Goal: Task Accomplishment & Management: Use online tool/utility

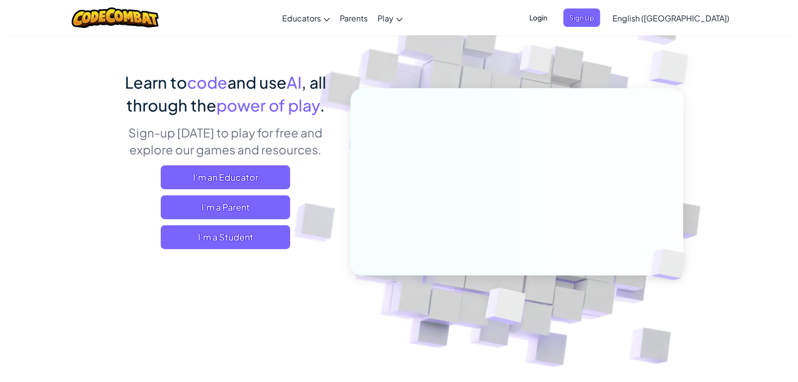
scroll to position [50, 0]
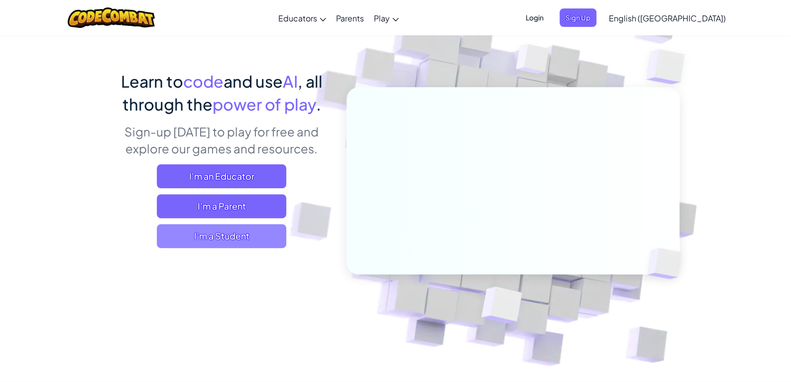
click at [252, 230] on span "I'm a Student" at bounding box center [221, 236] width 129 height 24
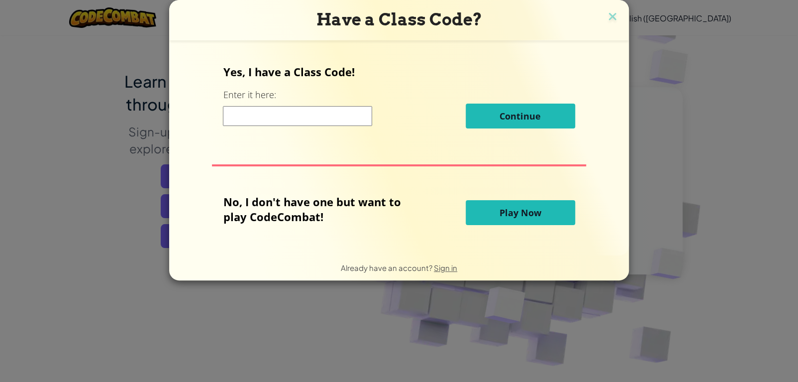
click at [492, 220] on button "Play Now" at bounding box center [520, 212] width 109 height 25
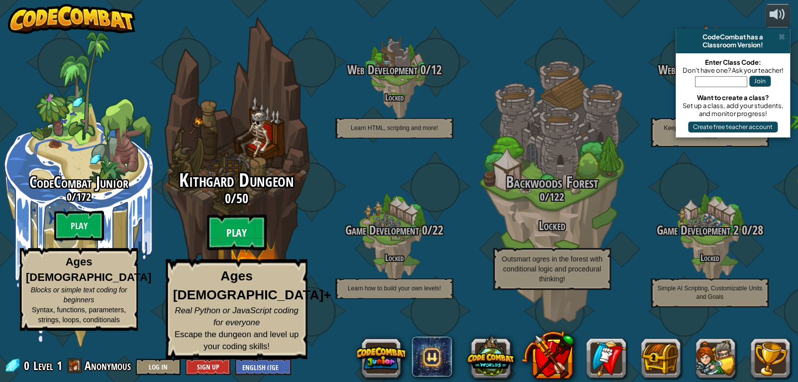
click at [239, 246] on btn "Play" at bounding box center [237, 232] width 60 height 36
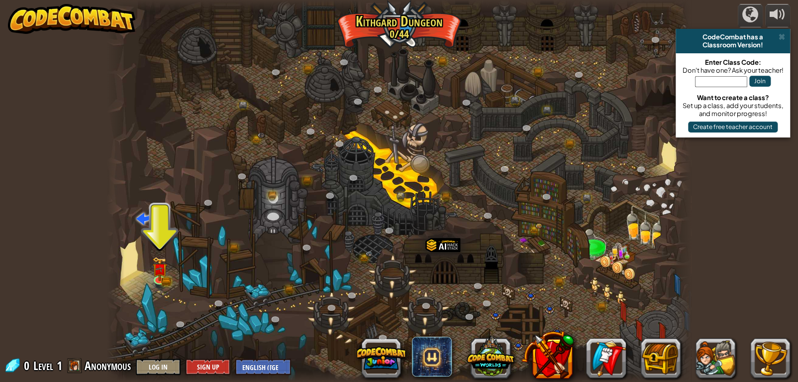
click at [778, 39] on div "CodeCombat has a" at bounding box center [733, 37] width 106 height 8
click at [778, 37] on div "CodeCombat has a" at bounding box center [733, 37] width 106 height 8
click at [782, 38] on span at bounding box center [782, 37] width 6 height 8
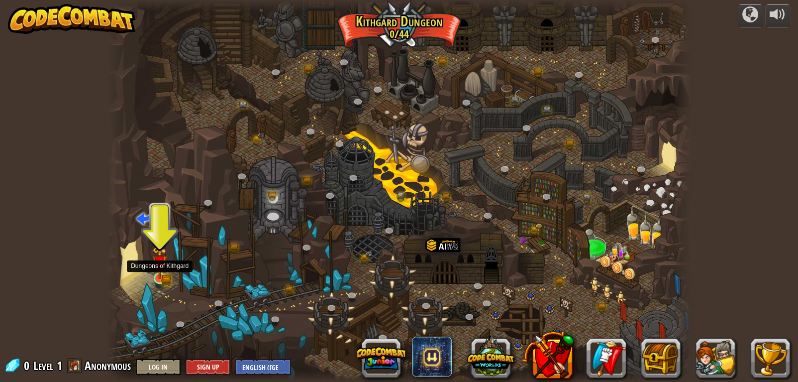
click at [153, 263] on img at bounding box center [159, 262] width 15 height 32
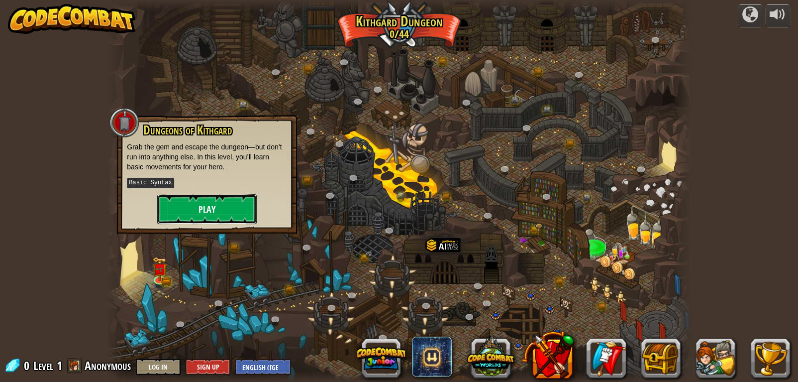
click at [201, 216] on button "Play" at bounding box center [207, 209] width 100 height 30
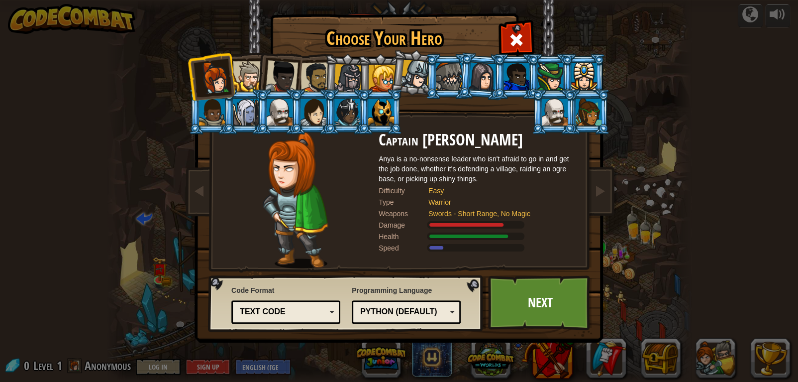
click at [613, 295] on img at bounding box center [401, 164] width 431 height 356
click at [393, 307] on div "Python (Default)" at bounding box center [403, 311] width 86 height 11
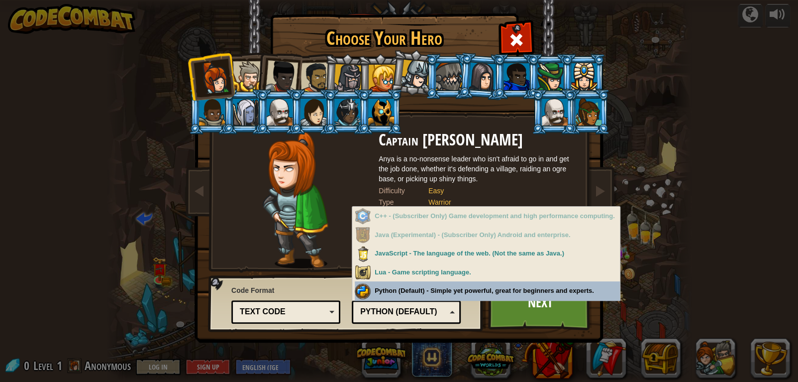
click at [400, 292] on div "Programming Language Python (Default) JavaScript Lua C++ Java (Experimental) Py…" at bounding box center [406, 303] width 109 height 41
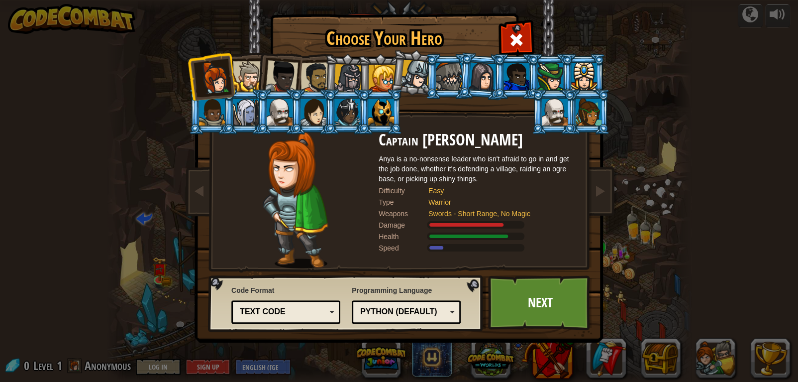
click at [279, 310] on div "Text code" at bounding box center [283, 311] width 86 height 11
click at [552, 300] on link "Next" at bounding box center [540, 302] width 104 height 55
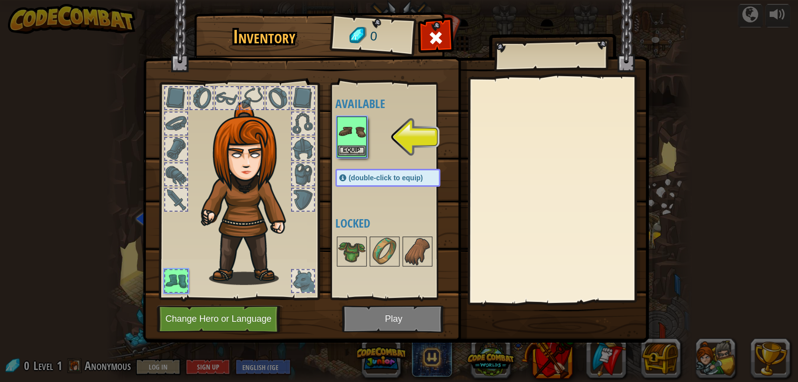
click at [357, 130] on img at bounding box center [352, 131] width 28 height 28
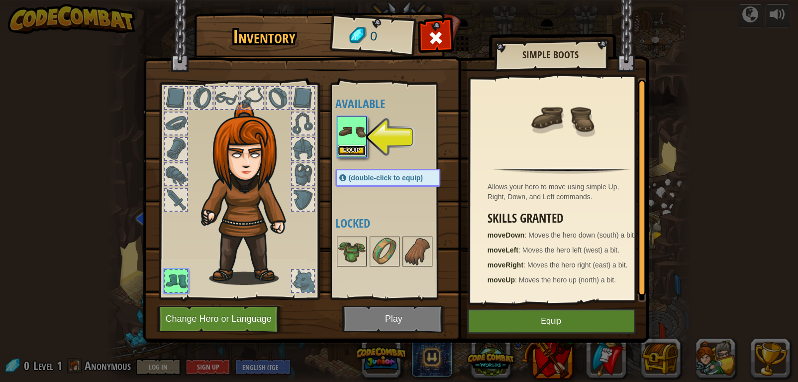
click at [352, 150] on button "Equip" at bounding box center [352, 150] width 28 height 10
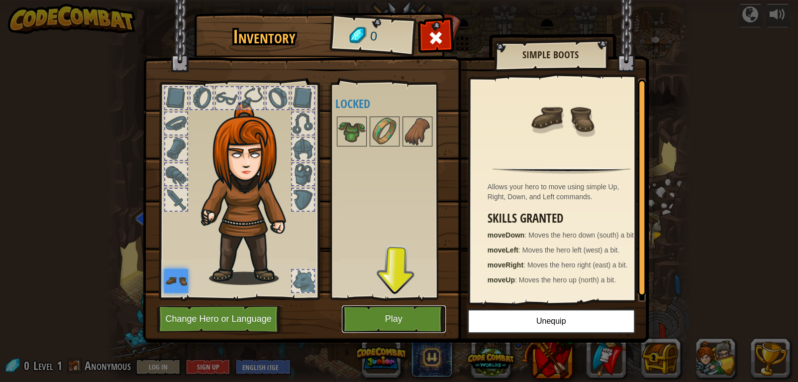
click at [384, 317] on button "Play" at bounding box center [394, 318] width 104 height 27
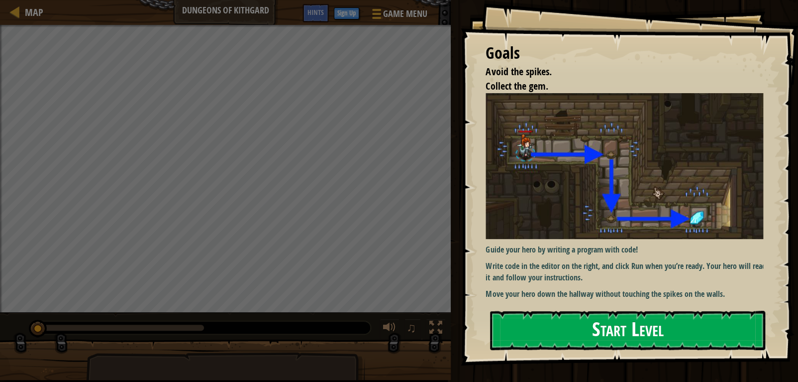
click at [548, 328] on button "Start Level" at bounding box center [627, 329] width 275 height 39
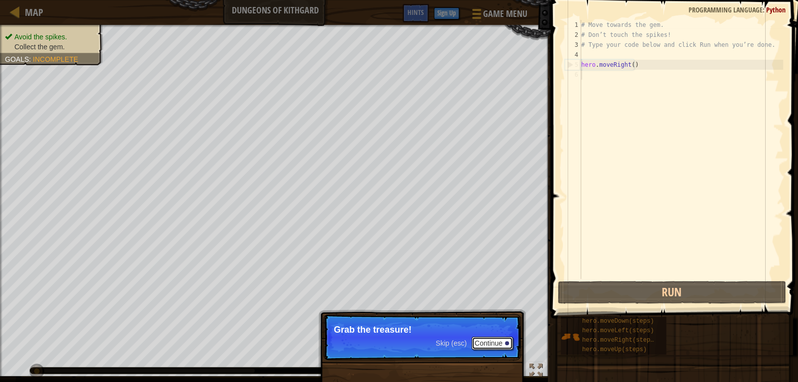
click at [485, 344] on button "Continue" at bounding box center [492, 342] width 41 height 13
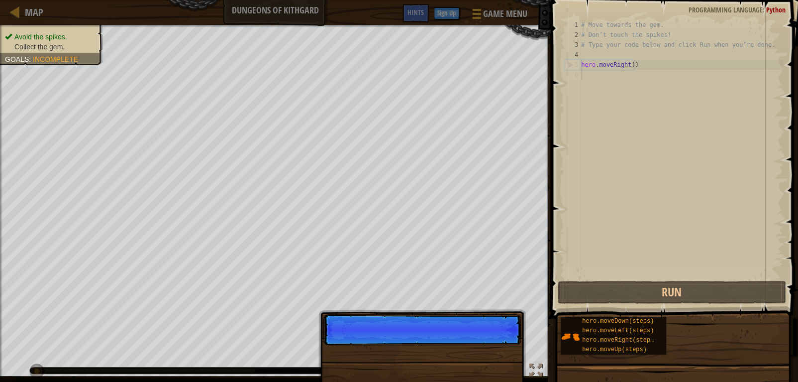
scroll to position [4, 0]
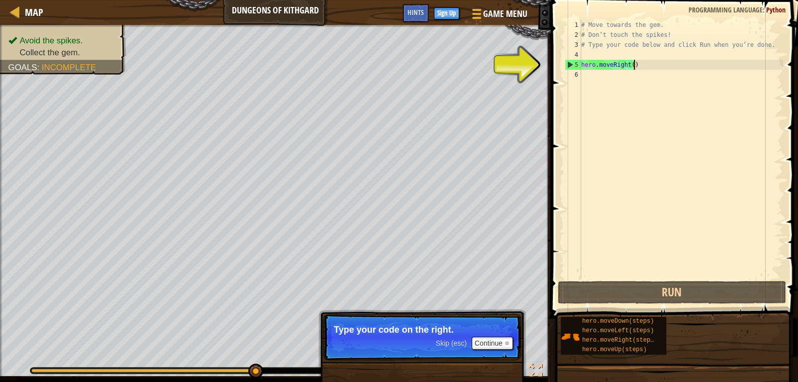
click at [647, 68] on div "# Move towards the gem. # Don’t touch the spikes! # Type your code below and cl…" at bounding box center [681, 159] width 204 height 279
type textarea "hero.moveRight()"
drag, startPoint x: 641, startPoint y: 66, endPoint x: 577, endPoint y: 63, distance: 64.2
click at [577, 63] on div "hero.moveRight() 1 2 3 4 5 6 # Move towards the gem. # Don’t touch the spikes! …" at bounding box center [673, 149] width 220 height 259
click at [591, 75] on div "# Move towards the gem. # Don’t touch the spikes! # Type your code below and cl…" at bounding box center [681, 159] width 204 height 279
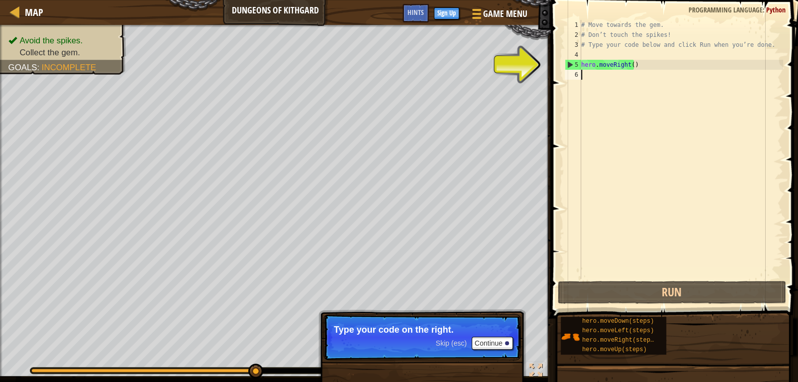
paste textarea "hero.moveRight()"
type textarea "hero.moveRight()"
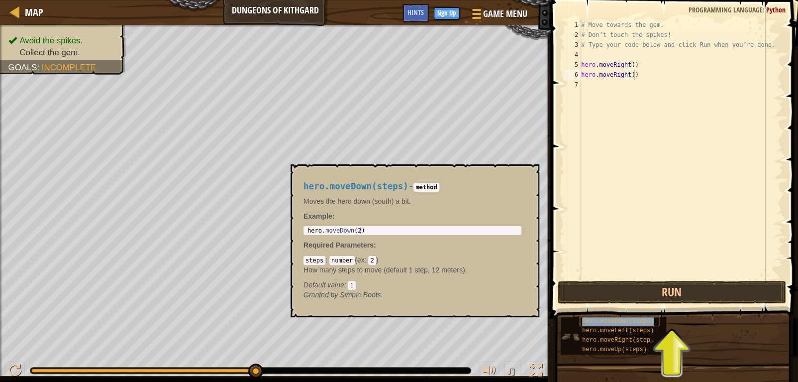
click at [631, 323] on span "hero.moveDown(steps)" at bounding box center [618, 320] width 72 height 7
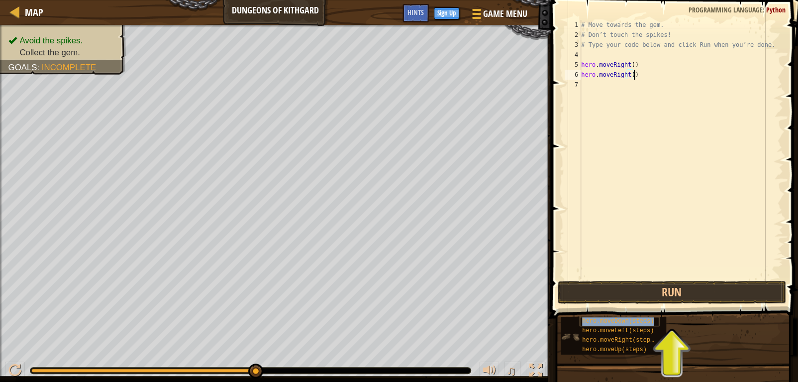
click at [631, 323] on span "hero.moveDown(steps)" at bounding box center [618, 320] width 72 height 7
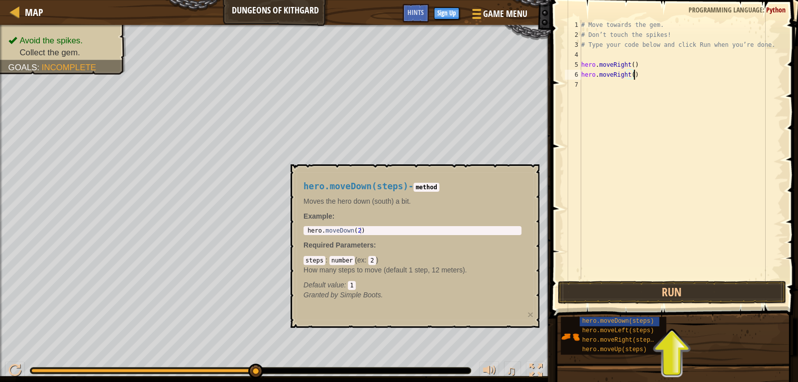
type textarea "hero.moveDown(2)"
drag, startPoint x: 368, startPoint y: 227, endPoint x: 297, endPoint y: 230, distance: 71.7
click at [297, 230] on div "hero.moveDown(steps) - method Moves the hero down (south) a bit. Example : hero…" at bounding box center [413, 240] width 232 height 137
drag, startPoint x: 639, startPoint y: 75, endPoint x: 580, endPoint y: 75, distance: 59.2
click at [580, 75] on div "hero.moveRight() 1 2 3 4 5 6 7 # Move towards the gem. # Don’t touch the spikes…" at bounding box center [673, 149] width 220 height 259
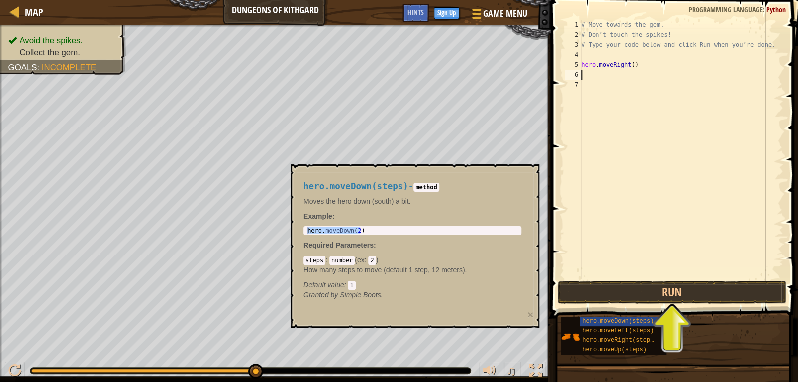
paste textarea "hero.moveDown(2)"
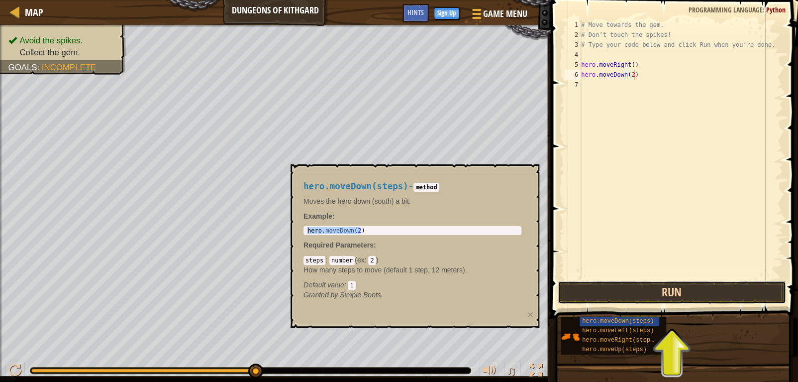
click at [609, 295] on button "Run" at bounding box center [672, 292] width 228 height 23
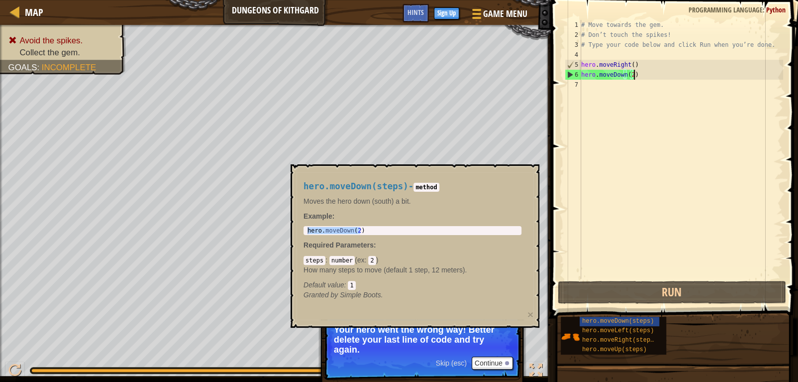
click at [630, 74] on div "# Move towards the gem. # Don’t touch the spikes! # Type your code below and cl…" at bounding box center [681, 159] width 204 height 279
type textarea "hero.moveDown()"
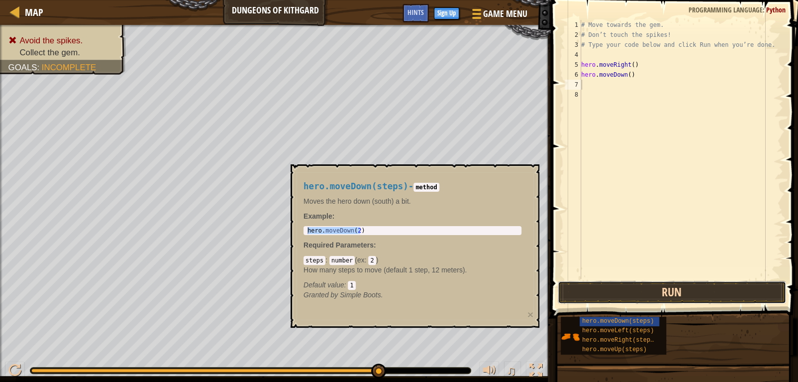
click at [626, 292] on button "Run" at bounding box center [672, 292] width 228 height 23
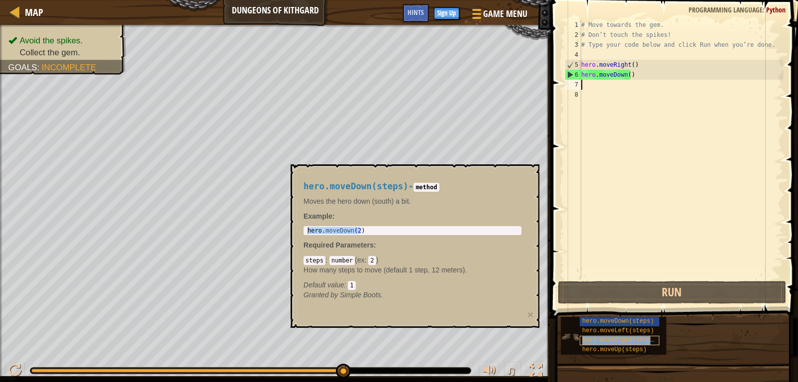
click at [648, 336] on span "hero.moveRight(steps)" at bounding box center [619, 339] width 75 height 7
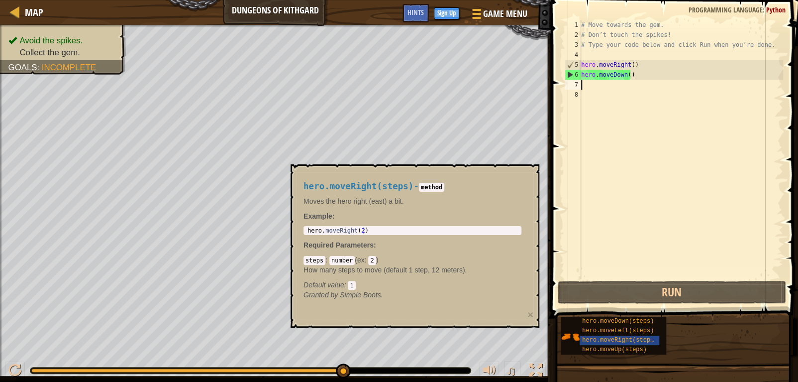
type textarea "hero.moveRight(2)"
click at [359, 230] on div "hero . moveRight ( 2 )" at bounding box center [413, 237] width 214 height 21
drag, startPoint x: 369, startPoint y: 228, endPoint x: 303, endPoint y: 232, distance: 66.8
click at [303, 232] on div "hero.moveRight(steps) - method Moves the hero right (east) a bit. Example : her…" at bounding box center [413, 240] width 232 height 137
click at [596, 88] on div "# Move towards the gem. # Don’t touch the spikes! # Type your code below and cl…" at bounding box center [681, 159] width 204 height 279
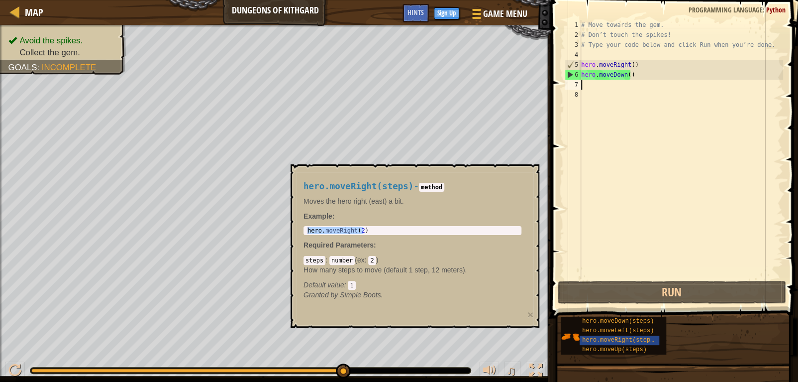
paste textarea "hero.moveRight(2)"
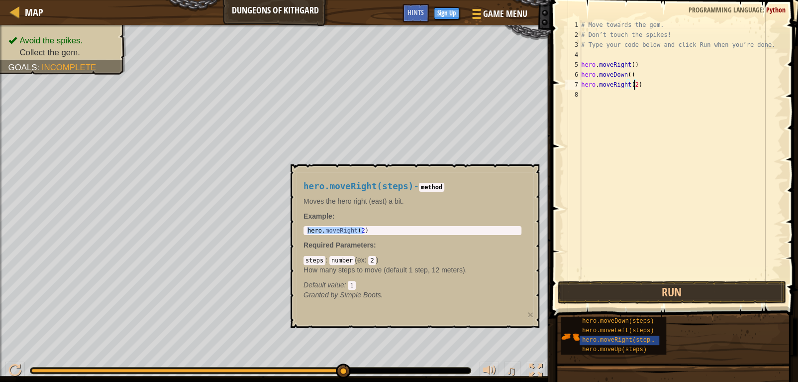
click at [632, 86] on div "# Move towards the gem. # Don’t touch the spikes! # Type your code below and cl…" at bounding box center [681, 159] width 204 height 279
type textarea "hero.moveRight()"
click at [648, 290] on button "Run" at bounding box center [672, 292] width 228 height 23
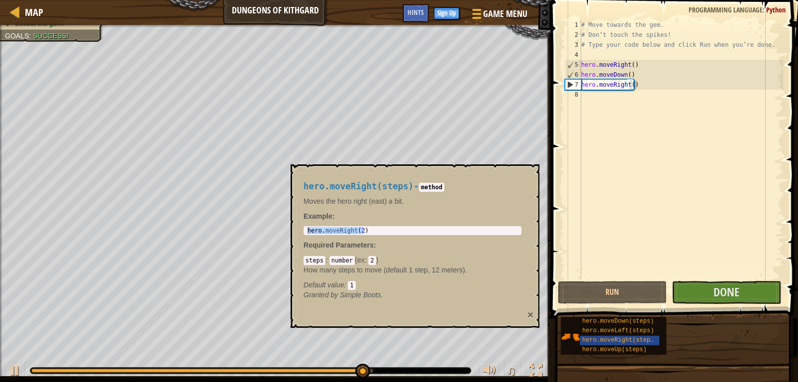
click at [528, 313] on button "×" at bounding box center [530, 314] width 6 height 10
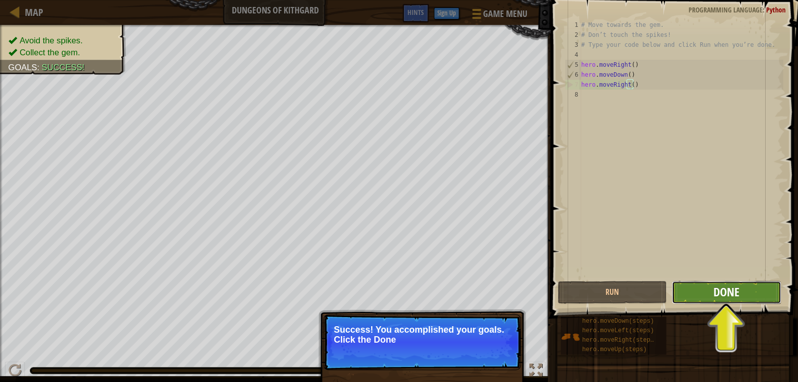
click at [715, 291] on span "Done" at bounding box center [727, 292] width 26 height 16
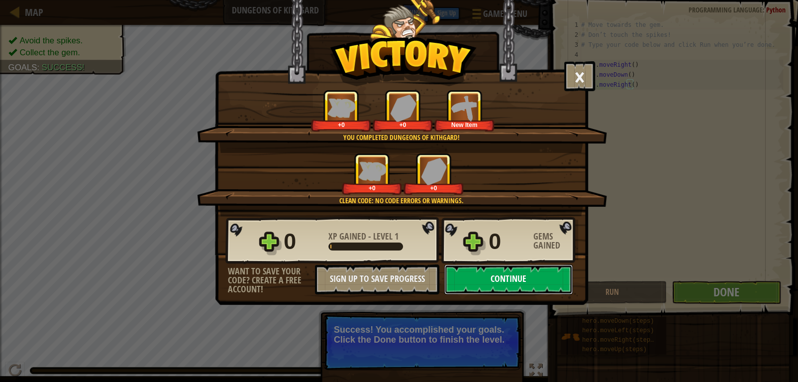
click at [499, 272] on button "Continue" at bounding box center [508, 279] width 128 height 30
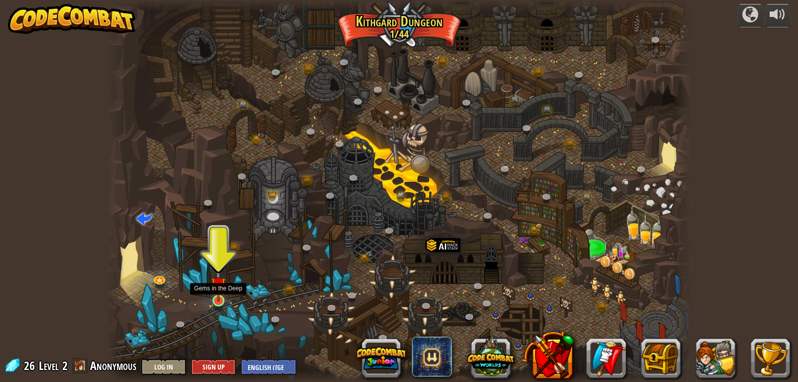
click at [217, 291] on img at bounding box center [218, 284] width 15 height 34
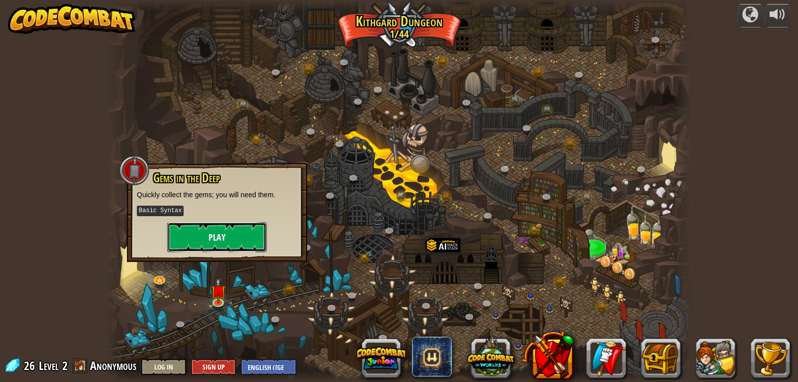
click at [231, 225] on button "Play" at bounding box center [217, 237] width 100 height 30
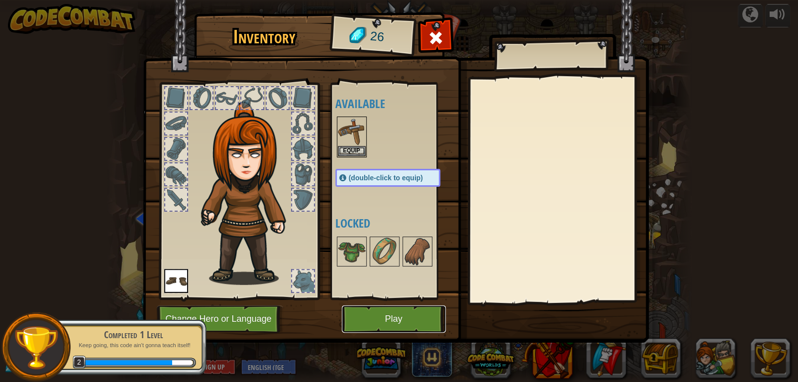
click at [403, 316] on button "Play" at bounding box center [394, 318] width 104 height 27
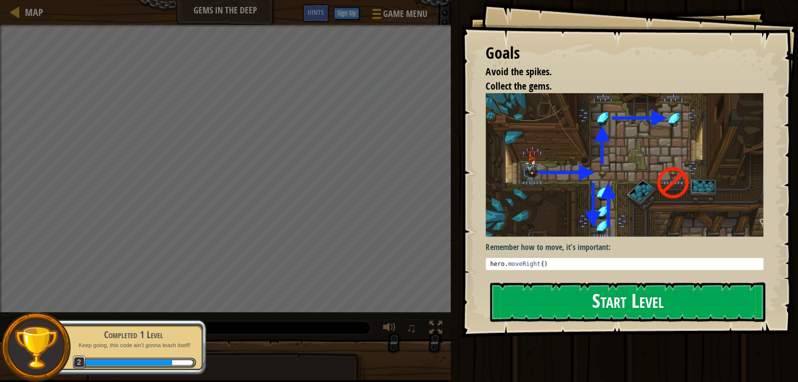
click at [557, 308] on button "Start Level" at bounding box center [627, 301] width 275 height 39
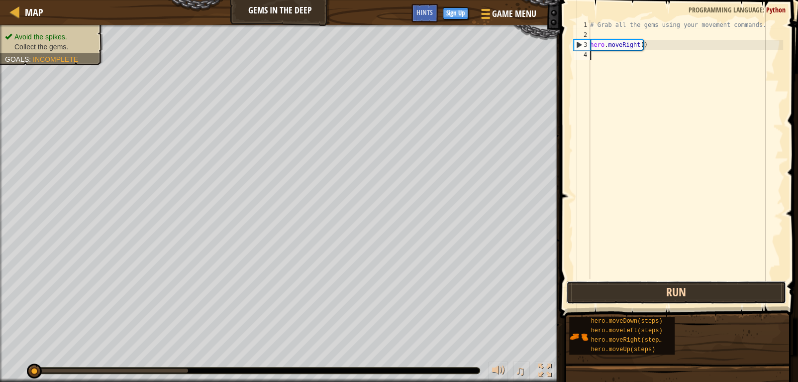
click at [662, 296] on button "Run" at bounding box center [676, 292] width 220 height 23
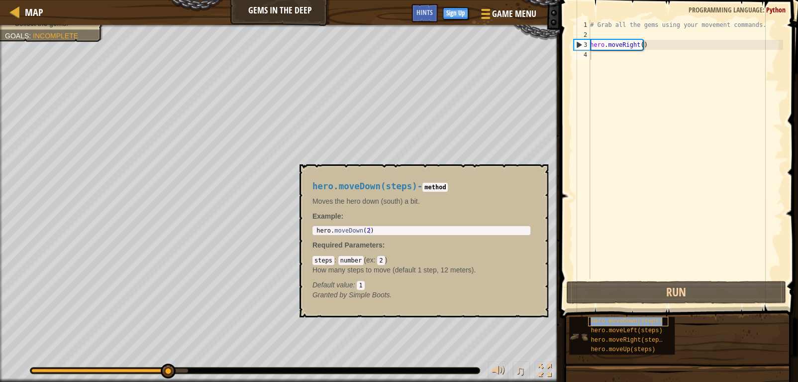
click at [646, 320] on span "hero.moveDown(steps)" at bounding box center [627, 320] width 72 height 7
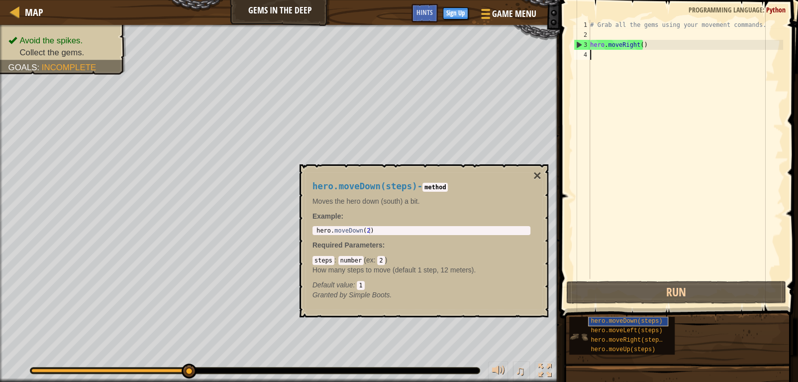
paste textarea "hero.moveRight(2)"
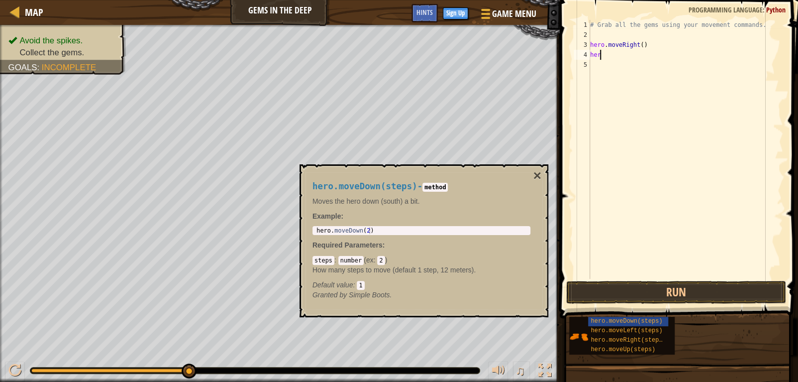
type textarea "h"
type textarea "hero.moveDown(2)"
click at [379, 229] on div "hero . moveDown ( 2 )" at bounding box center [421, 237] width 214 height 21
click at [618, 56] on div "# Grab all the gems using your movement commands. hero . moveRight ( )" at bounding box center [685, 159] width 195 height 279
paste textarea "hero.moveDown(2)"
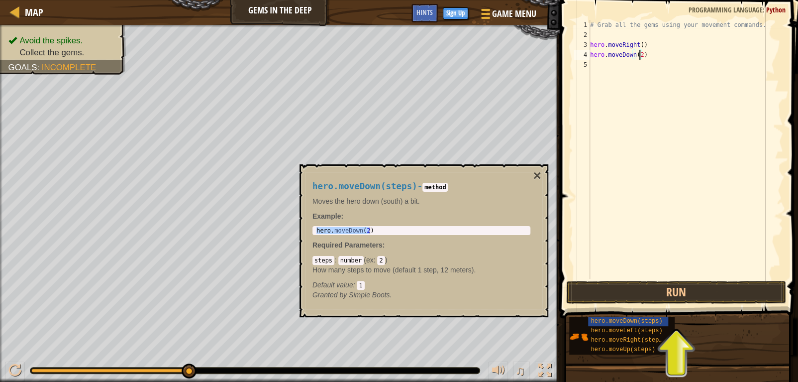
click at [639, 57] on div "# Grab all the gems using your movement commands. hero . moveRight ( ) hero . m…" at bounding box center [685, 159] width 195 height 279
type textarea "hero.moveDown()"
click at [693, 291] on button "Run" at bounding box center [676, 292] width 220 height 23
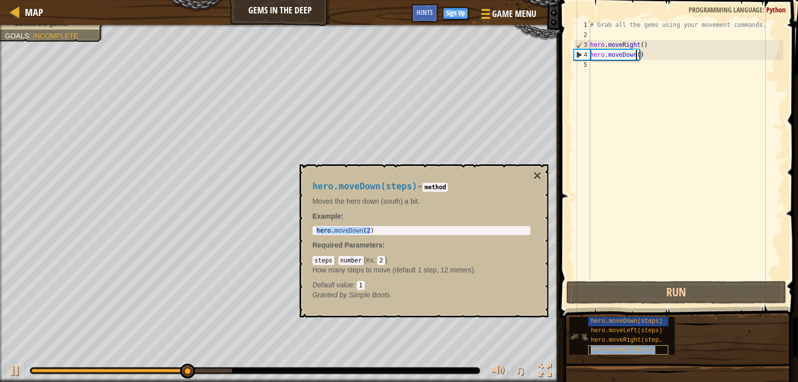
click at [624, 350] on span "hero.moveUp(steps)" at bounding box center [623, 349] width 65 height 7
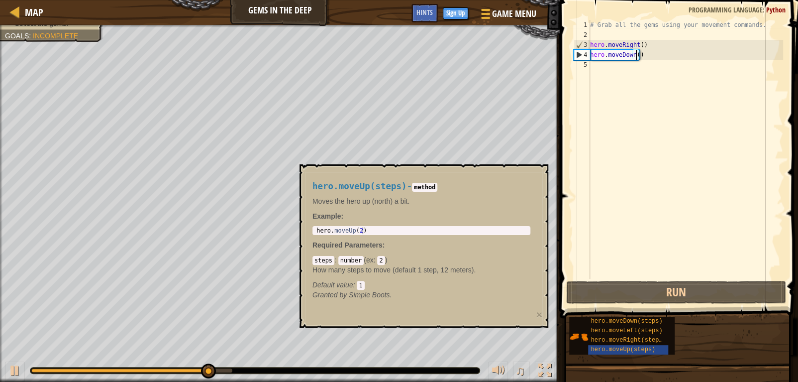
type textarea "hero.moveUp(2)"
click at [289, 0] on body "Map Gems in the Deep Game Menu Done Sign Up Hints 1 ההההההההההההההההההההההההההה…" at bounding box center [399, 0] width 798 height 0
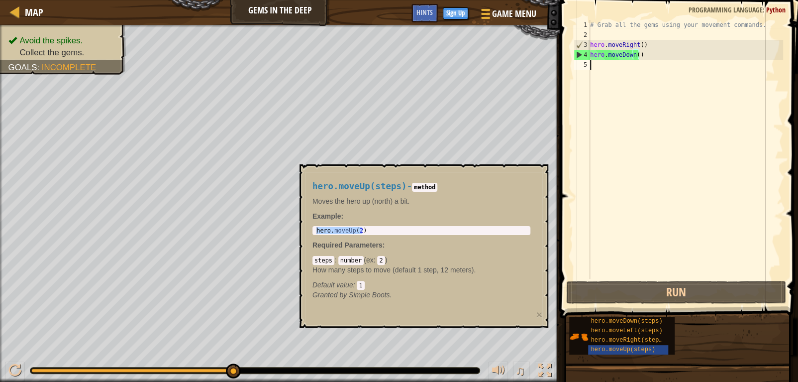
click at [616, 67] on div "# Grab all the gems using your movement commands. hero . moveRight ( ) hero . m…" at bounding box center [685, 159] width 195 height 279
paste textarea "hero.moveUp(2)"
type textarea "hero.moveUp(2)"
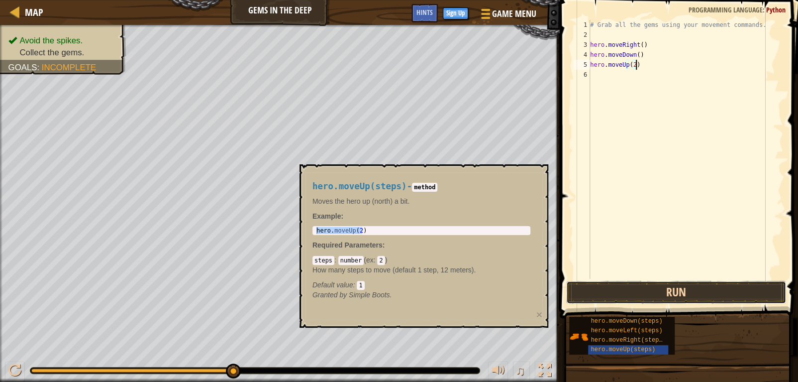
click at [651, 282] on button "Run" at bounding box center [676, 292] width 220 height 23
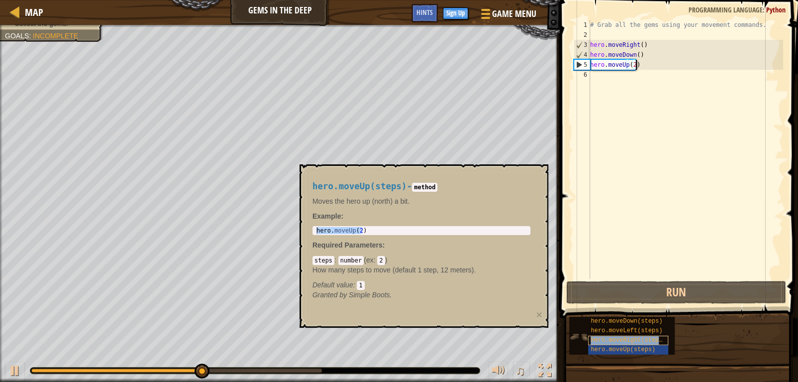
click at [641, 338] on span "hero.moveRight(steps)" at bounding box center [628, 339] width 75 height 7
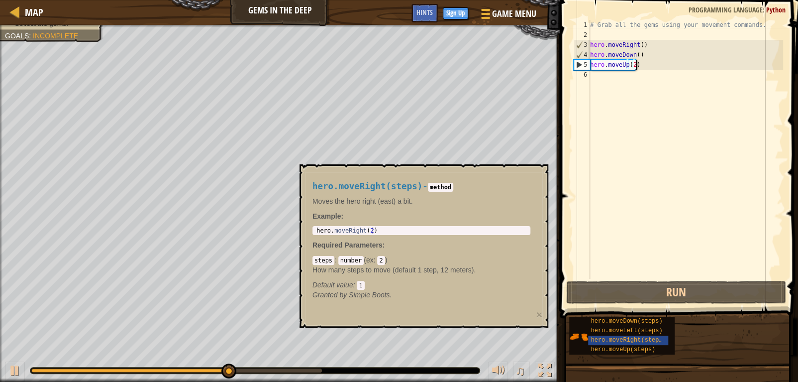
type textarea "hero.moveRight(2)"
click at [293, 0] on body "Map Gems in the Deep Game Menu Done Sign Up Hints 1 ההההההההההההההההההההההההההה…" at bounding box center [399, 0] width 798 height 0
click at [617, 76] on div "# Grab all the gems using your movement commands. hero . moveRight ( ) hero . m…" at bounding box center [685, 159] width 195 height 279
paste textarea "hero.moveRight(2)"
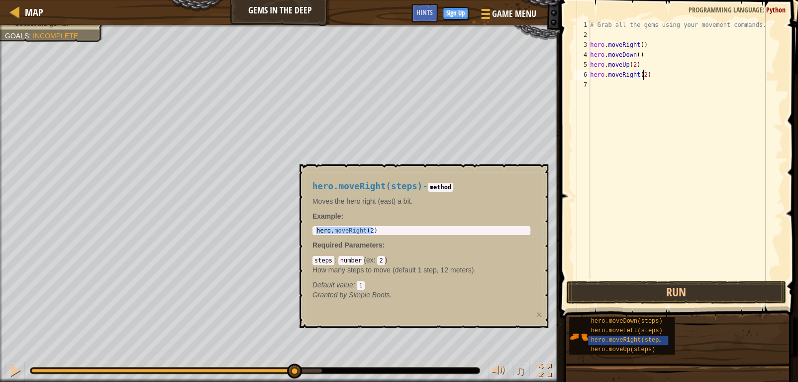
click at [641, 75] on div "# Grab all the gems using your movement commands. hero . moveRight ( ) hero . m…" at bounding box center [685, 159] width 195 height 279
type textarea "hero.moveRight()"
click at [541, 315] on button "×" at bounding box center [539, 314] width 6 height 10
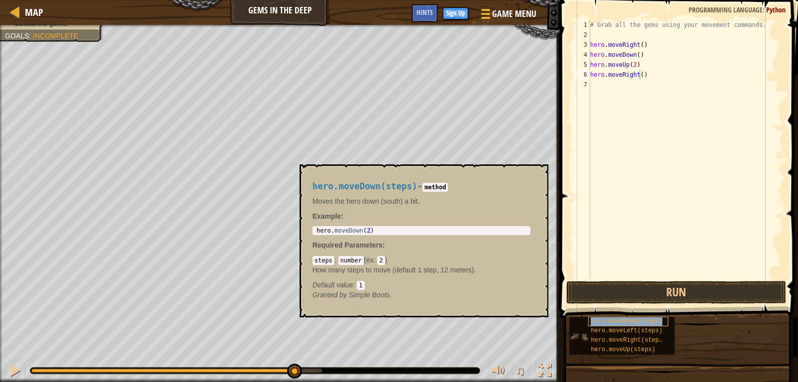
click at [644, 322] on span "hero.moveDown(steps)" at bounding box center [627, 320] width 72 height 7
drag, startPoint x: 381, startPoint y: 225, endPoint x: 394, endPoint y: 220, distance: 13.4
click at [345, 220] on div "hero.moveDown(steps) - method Moves the hero down (south) a bit. Example : 1 he…" at bounding box center [422, 240] width 232 height 137
type textarea "hero.moveDown(2)"
click at [298, 0] on body "Map Gems in the Deep Game Menu Done Sign Up Hints 1 ההההההההההההההההההההההההההה…" at bounding box center [399, 0] width 798 height 0
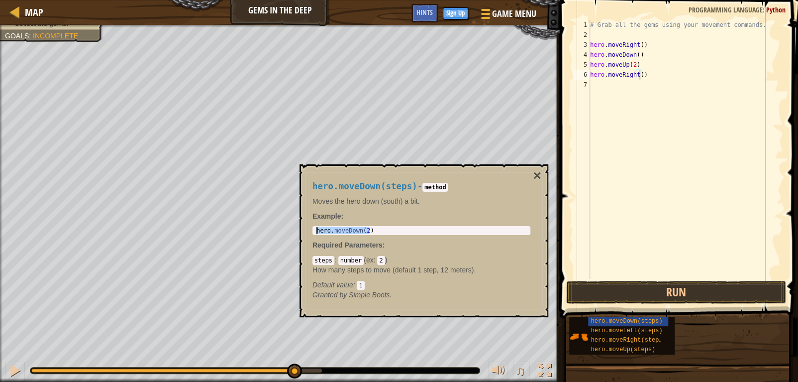
click at [621, 90] on div "# Grab all the gems using your movement commands. hero . moveRight ( ) hero . m…" at bounding box center [685, 159] width 195 height 279
paste textarea "hero.moveDown(2)"
click at [638, 84] on div "# Grab all the gems using your movement commands. hero . moveRight ( ) hero . m…" at bounding box center [685, 159] width 195 height 279
type textarea "hero.moveDown()"
click at [537, 173] on button "×" at bounding box center [537, 176] width 8 height 14
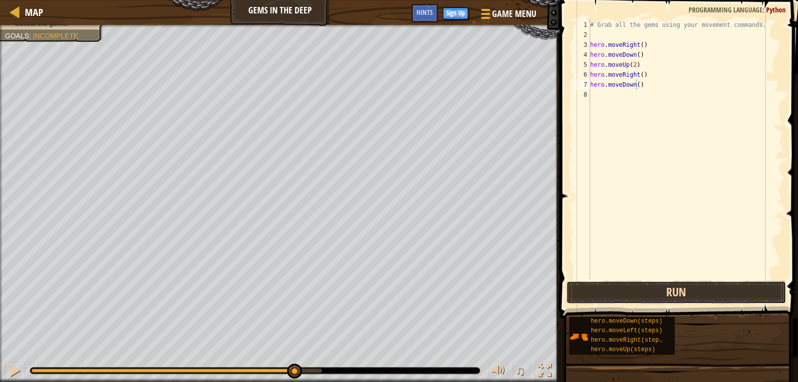
drag, startPoint x: 669, startPoint y: 295, endPoint x: 662, endPoint y: 293, distance: 7.2
click at [669, 294] on button "Run" at bounding box center [676, 292] width 220 height 23
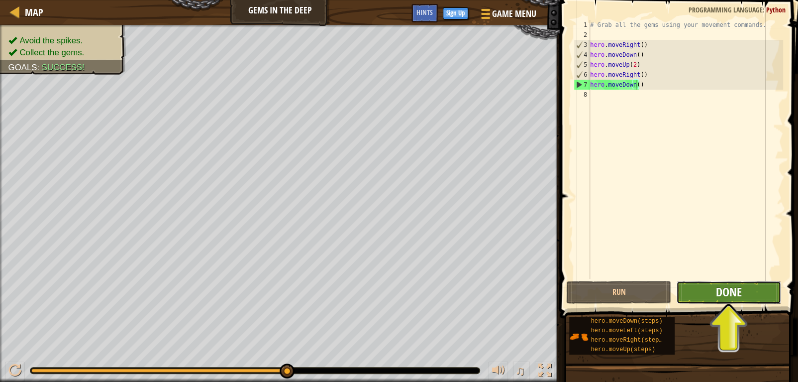
click at [739, 292] on span "Done" at bounding box center [729, 292] width 26 height 16
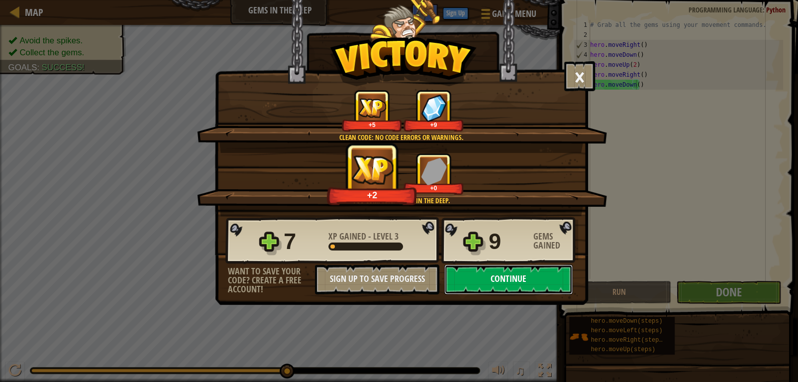
click at [525, 277] on button "Continue" at bounding box center [508, 279] width 128 height 30
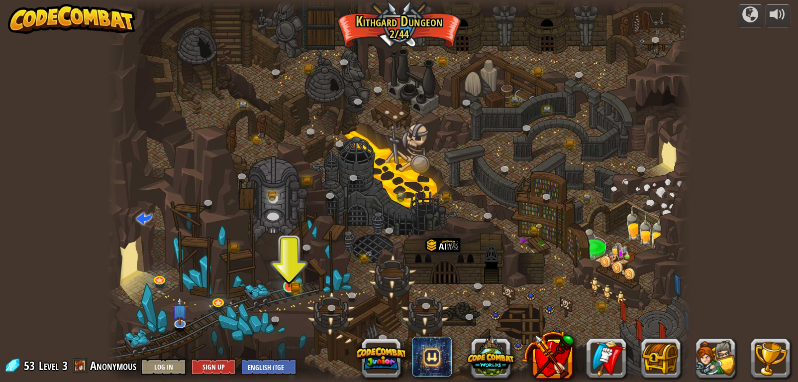
click at [287, 281] on img at bounding box center [289, 271] width 15 height 32
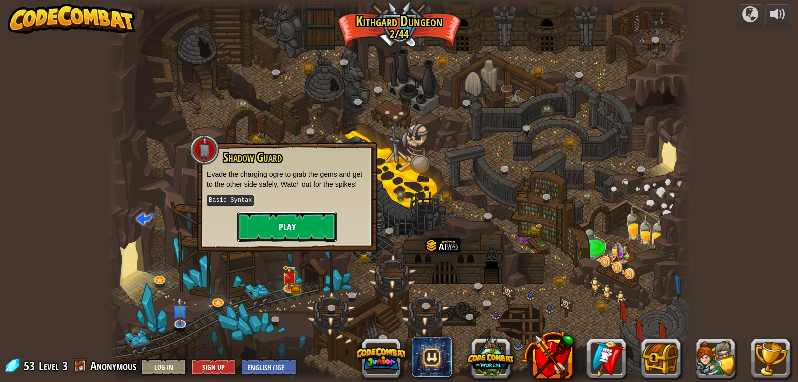
click at [291, 236] on button "Play" at bounding box center [287, 226] width 100 height 30
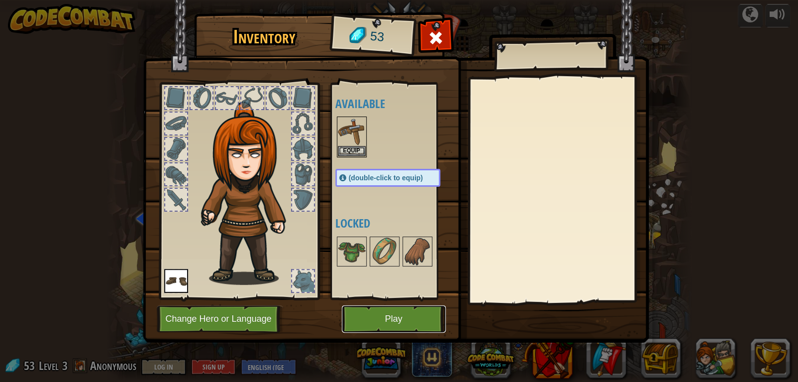
click at [385, 317] on button "Play" at bounding box center [394, 318] width 104 height 27
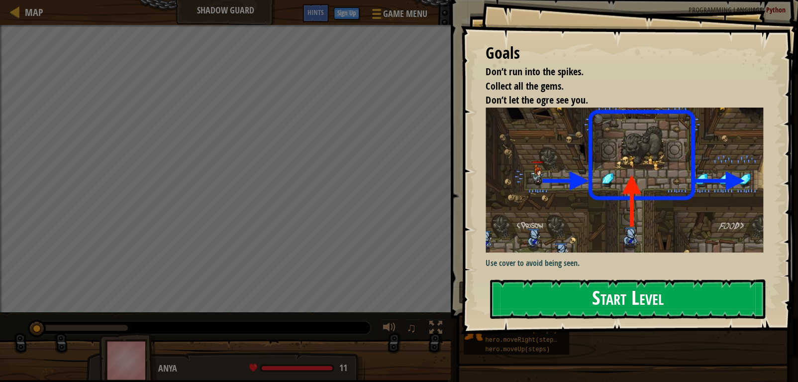
click at [520, 299] on button "Start Level" at bounding box center [627, 298] width 275 height 39
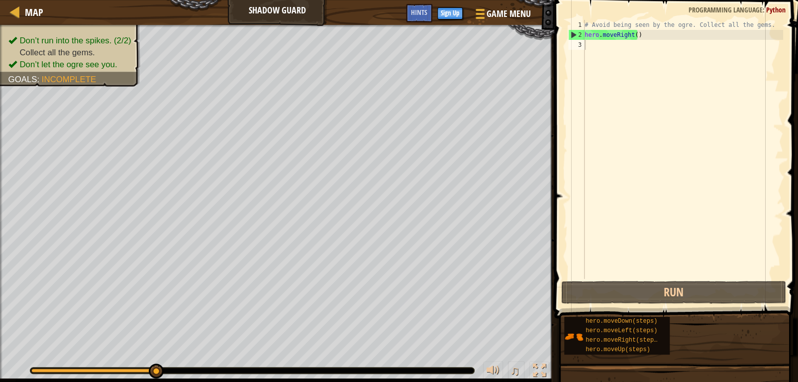
click at [600, 50] on div "# Avoid being seen by the ogre. Collect all the gems. hero . moveRight ( )" at bounding box center [683, 159] width 201 height 279
paste textarea "hero.moveUp(steps)"
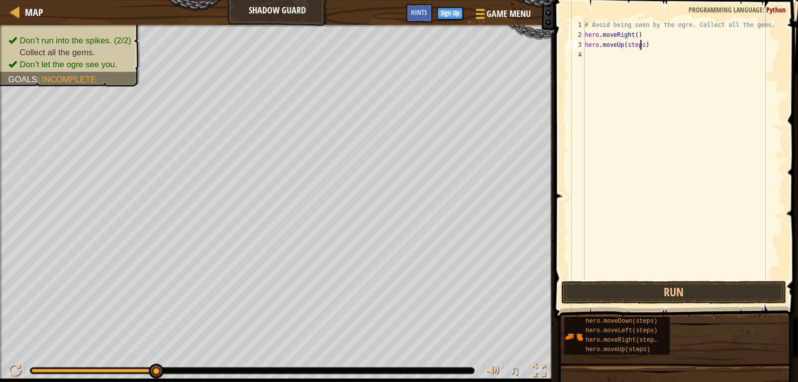
click at [639, 42] on div "# Avoid being seen by the ogre. Collect all the gems. hero . moveRight ( ) hero…" at bounding box center [683, 159] width 201 height 279
click at [673, 292] on button "Run" at bounding box center [673, 292] width 225 height 23
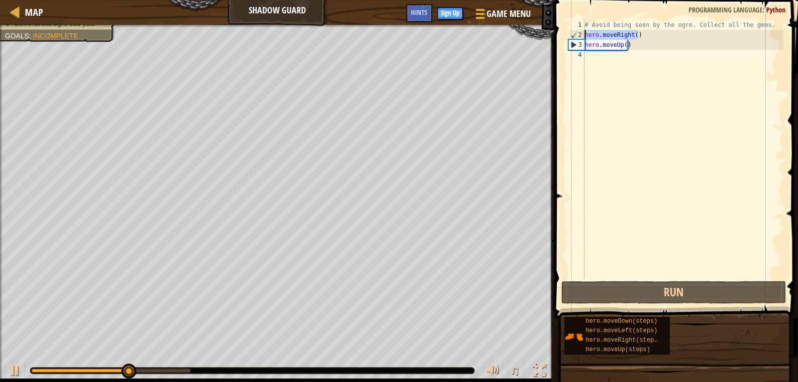
drag, startPoint x: 654, startPoint y: 33, endPoint x: 570, endPoint y: 38, distance: 83.7
click at [570, 38] on div "hero.moveUp() 1 2 3 4 # Avoid being seen by the ogre. Collect all the gems. her…" at bounding box center [674, 149] width 217 height 259
type textarea "hero.moveRight()"
click at [603, 55] on div "# Avoid being seen by the ogre. Collect all the gems. hero . moveRight ( ) hero…" at bounding box center [683, 159] width 201 height 279
paste textarea "hero.moveRight()"
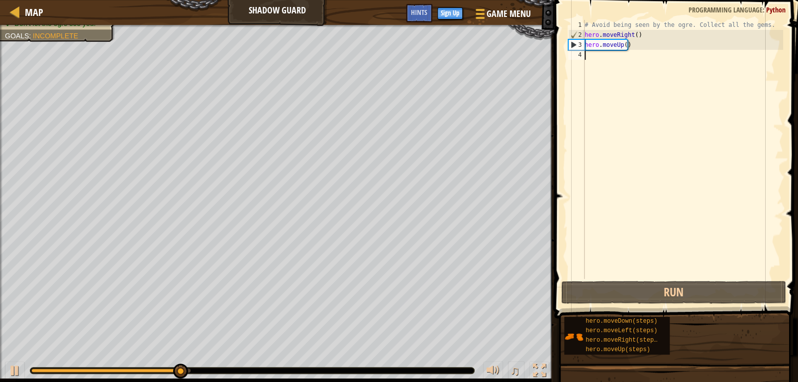
type textarea "hero.moveRight()"
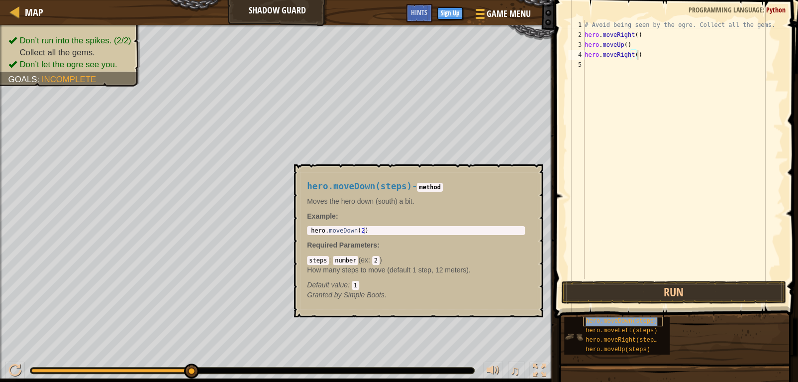
click at [635, 318] on span "hero.moveDown(steps)" at bounding box center [622, 320] width 72 height 7
type textarea "hero.moveDown(2)"
click at [282, 0] on body "Map Shadow Guard Game Menu Done Sign Up Hints 1 ההההההההההההההההההההההההההההההה…" at bounding box center [399, 0] width 798 height 0
click at [592, 65] on div "# Avoid being seen by the ogre. Collect all the gems. hero . moveRight ( ) hero…" at bounding box center [683, 159] width 201 height 279
paste textarea "hero.moveDown(2)"
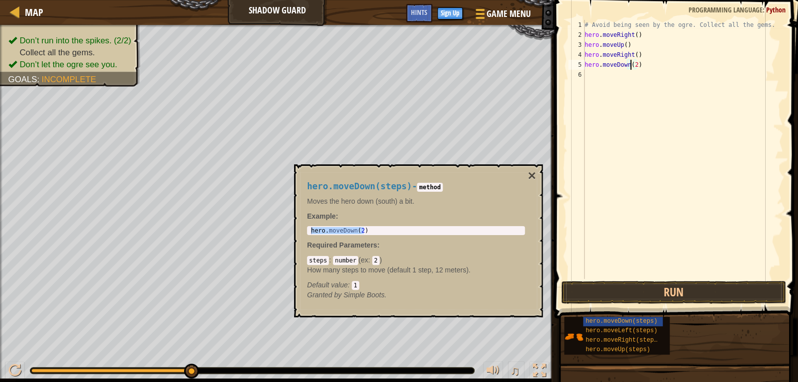
click at [632, 65] on div "# Avoid being seen by the ogre. Collect all the gems. hero . moveRight ( ) hero…" at bounding box center [683, 159] width 201 height 279
type textarea "hero.moveDown()"
click at [613, 79] on div "# Avoid being seen by the ogre. Collect all the gems. hero . moveRight ( ) hero…" at bounding box center [683, 159] width 201 height 279
drag, startPoint x: 640, startPoint y: 36, endPoint x: 581, endPoint y: 37, distance: 59.7
click at [581, 37] on div "1 2 3 4 5 6 # Avoid being seen by the ogre. Collect all the gems. hero . moveRi…" at bounding box center [674, 149] width 217 height 259
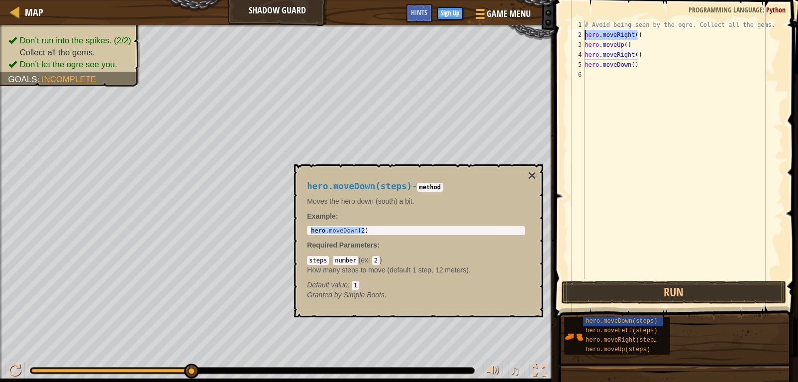
type textarea "hero.moveRight()"
click at [597, 77] on div "# Avoid being seen by the ogre. Collect all the gems. hero . moveRight ( ) hero…" at bounding box center [683, 159] width 201 height 279
paste textarea "hero.moveRight()"
type textarea "hero.moveRight()"
click at [635, 290] on button "Run" at bounding box center [673, 292] width 225 height 23
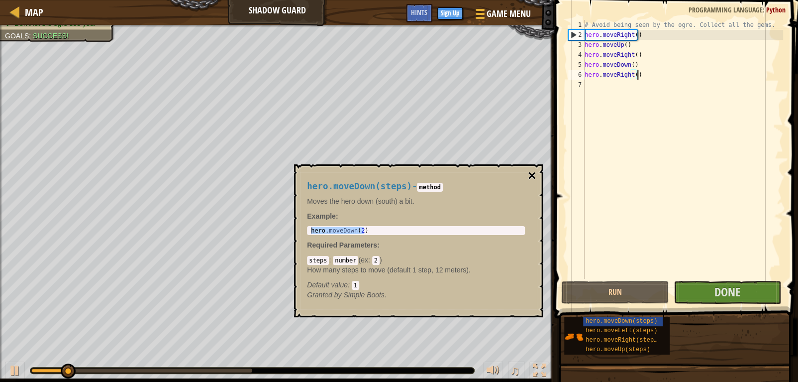
click at [528, 174] on button "×" at bounding box center [532, 176] width 8 height 14
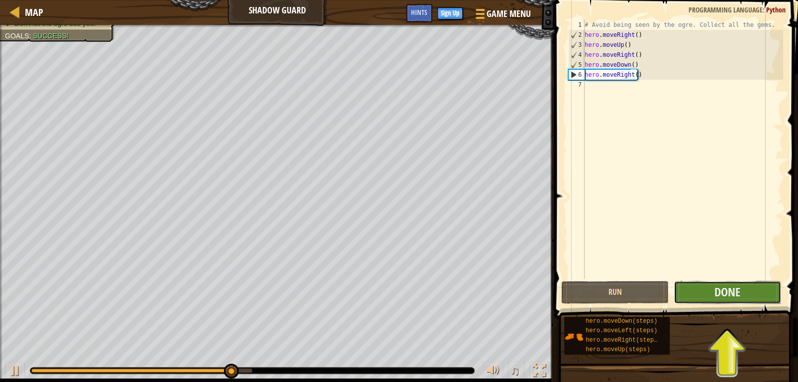
click at [710, 287] on button "Done" at bounding box center [727, 292] width 107 height 23
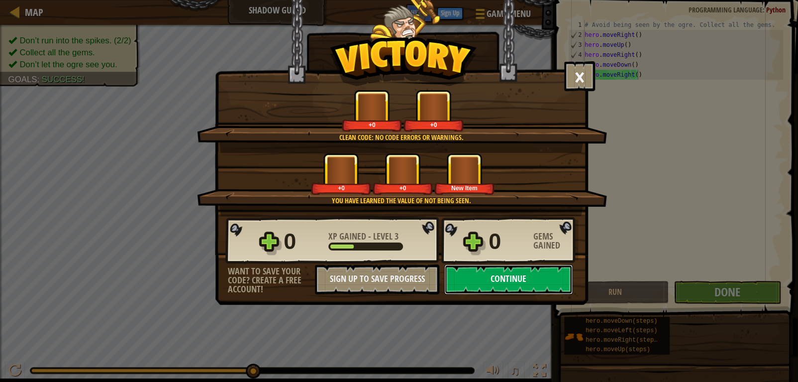
click at [517, 279] on button "Continue" at bounding box center [508, 279] width 128 height 30
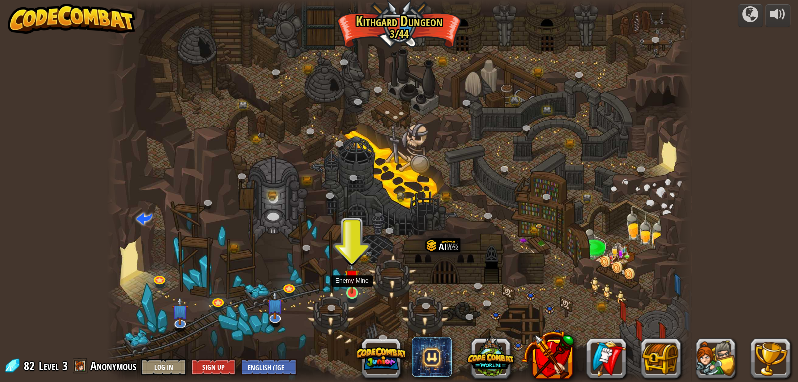
click at [355, 284] on img at bounding box center [351, 277] width 15 height 34
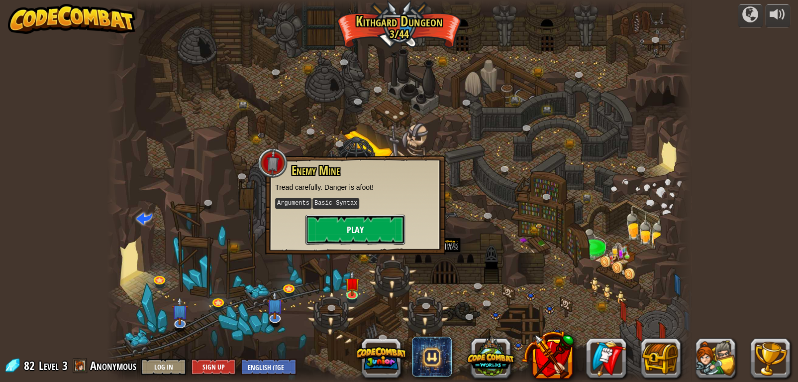
click at [352, 232] on button "Play" at bounding box center [356, 229] width 100 height 30
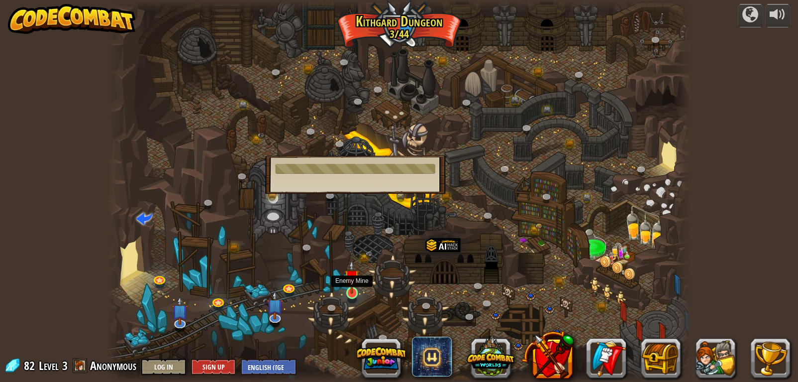
click at [349, 287] on img at bounding box center [351, 277] width 15 height 34
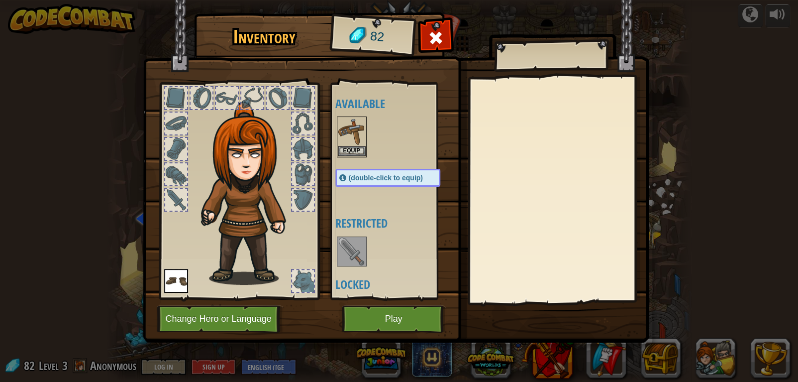
click at [358, 250] on img at bounding box center [352, 251] width 28 height 28
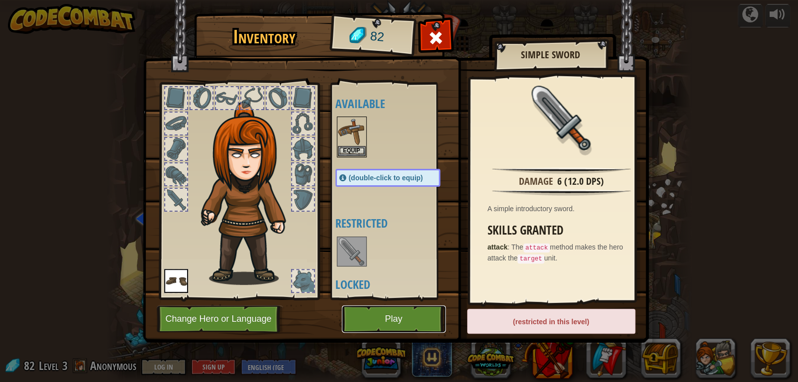
click at [408, 320] on button "Play" at bounding box center [394, 318] width 104 height 27
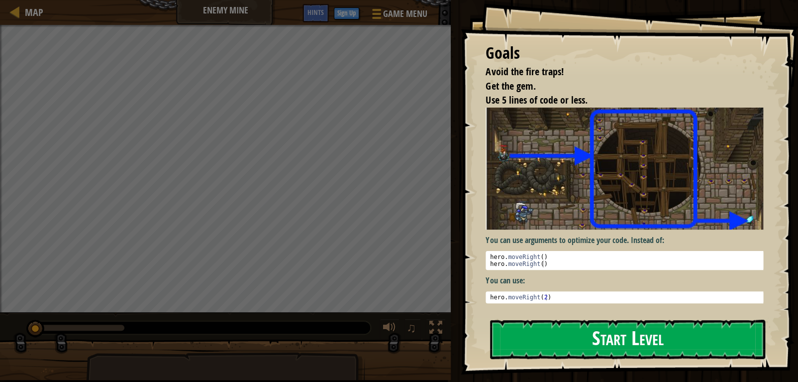
click at [583, 326] on button "Start Level" at bounding box center [627, 338] width 275 height 39
